Goal: Task Accomplishment & Management: Manage account settings

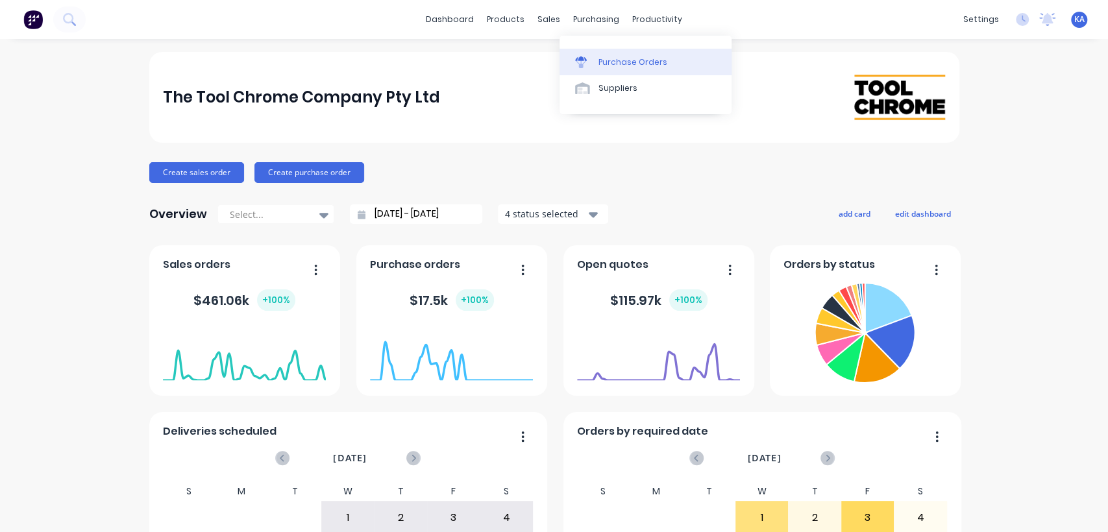
click at [613, 58] on div "Purchase Orders" at bounding box center [632, 62] width 69 height 12
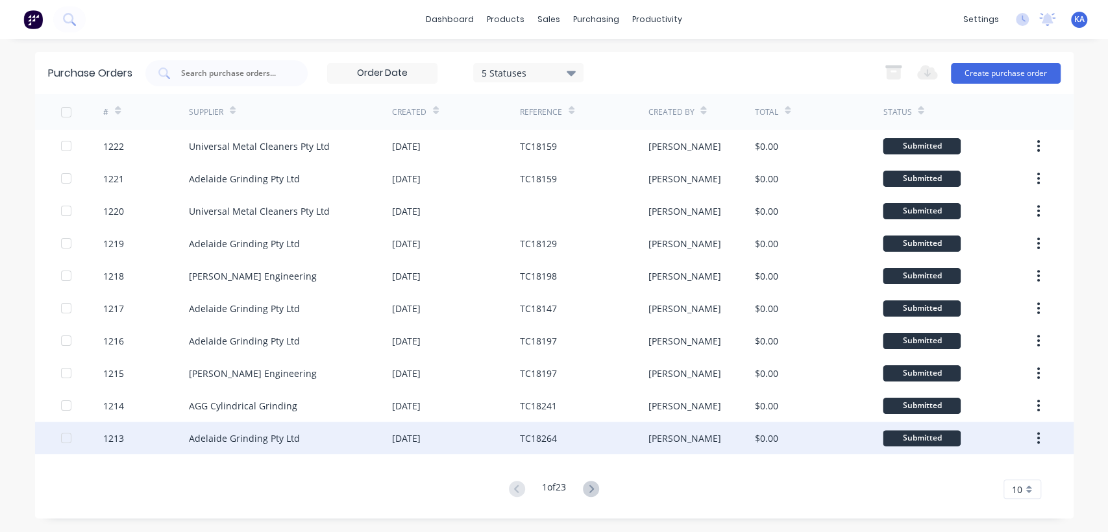
click at [244, 434] on div "Adelaide Grinding Pty Ltd" at bounding box center [244, 439] width 111 height 14
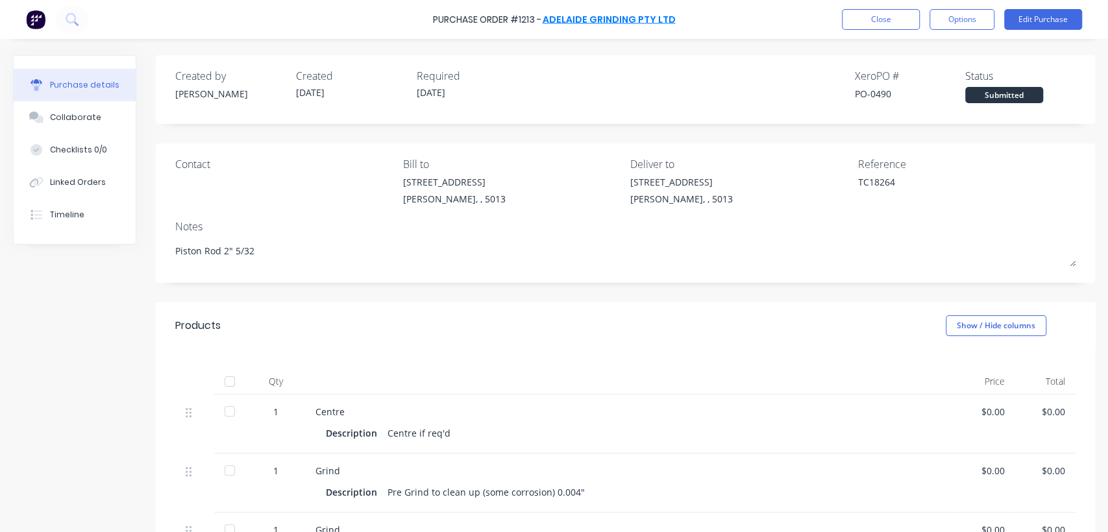
click at [571, 16] on link "Adelaide Grinding Pty Ltd" at bounding box center [609, 19] width 133 height 13
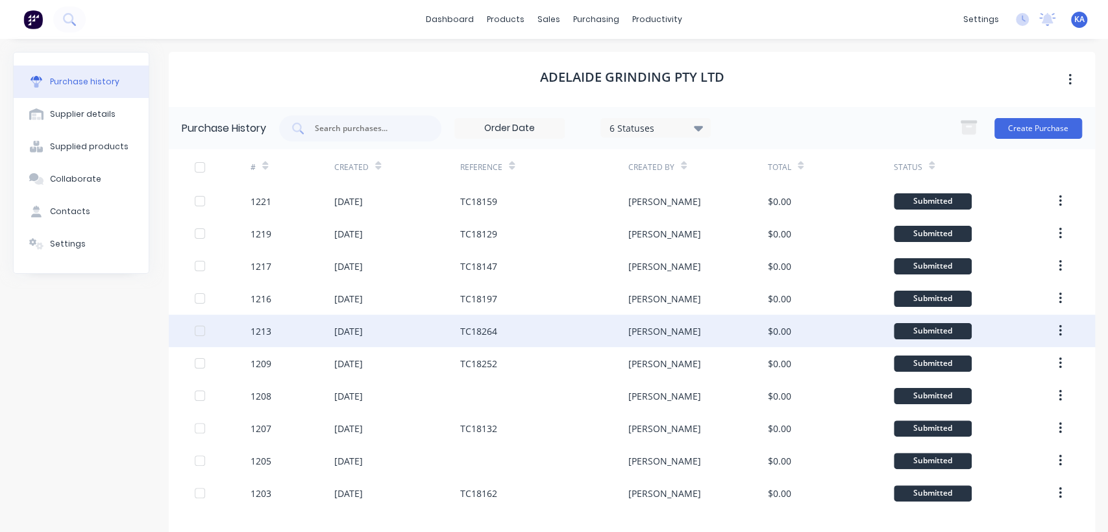
click at [461, 326] on div "TC18264" at bounding box center [478, 331] width 37 height 14
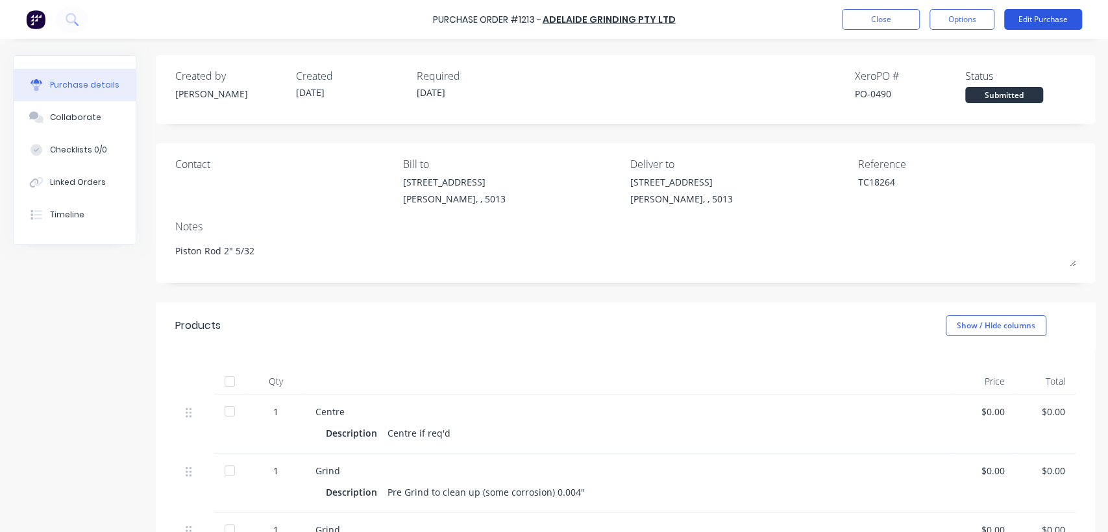
click at [1042, 17] on button "Edit Purchase" at bounding box center [1043, 19] width 78 height 21
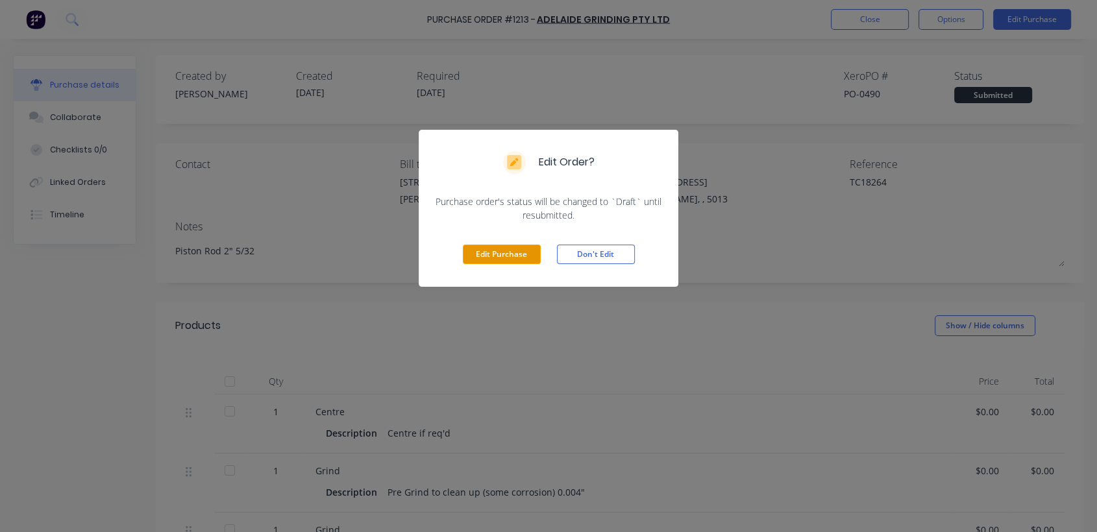
click at [514, 253] on button "Edit Purchase" at bounding box center [502, 254] width 78 height 19
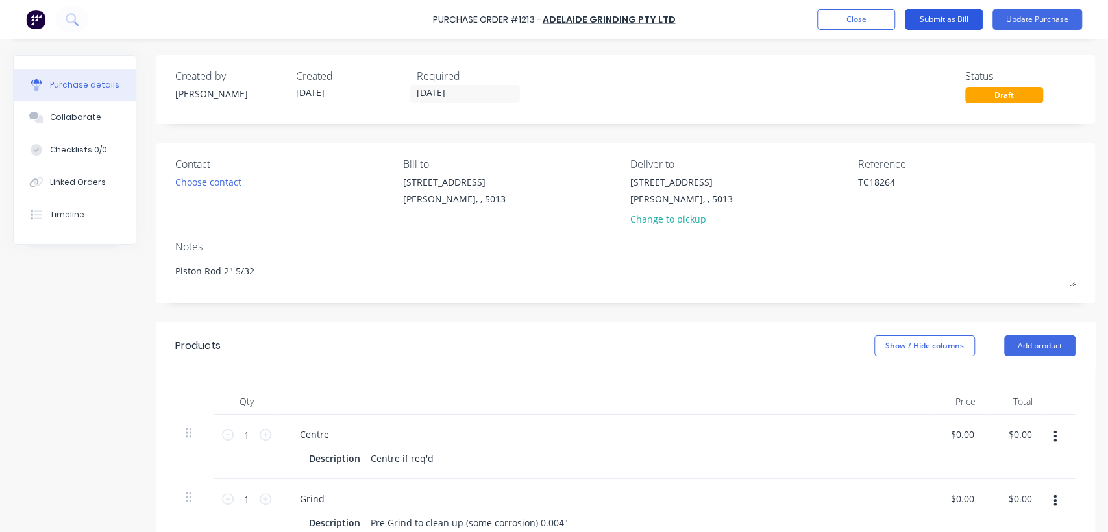
click at [940, 16] on button "Submit as Bill" at bounding box center [944, 19] width 78 height 21
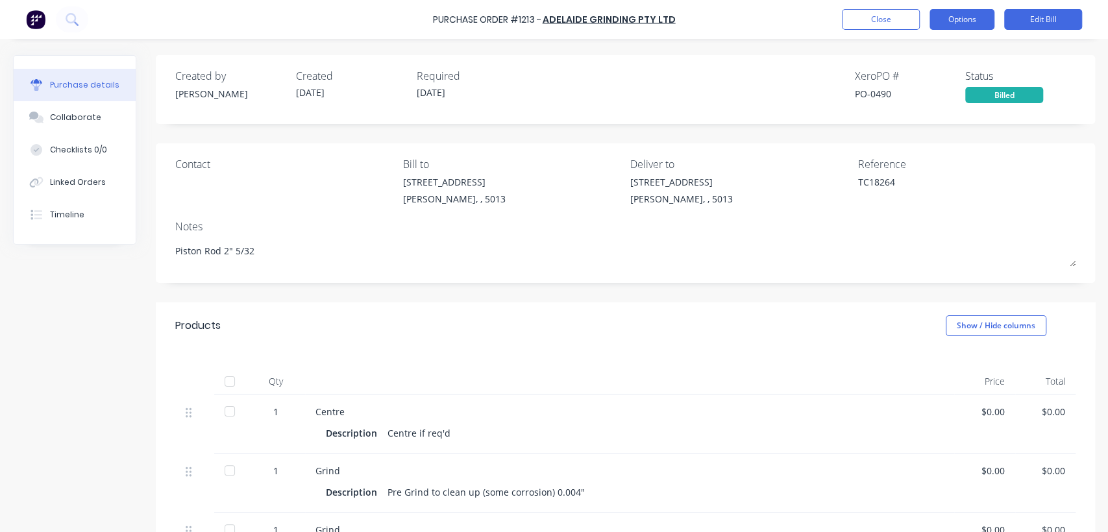
click at [956, 16] on button "Options" at bounding box center [961, 19] width 65 height 21
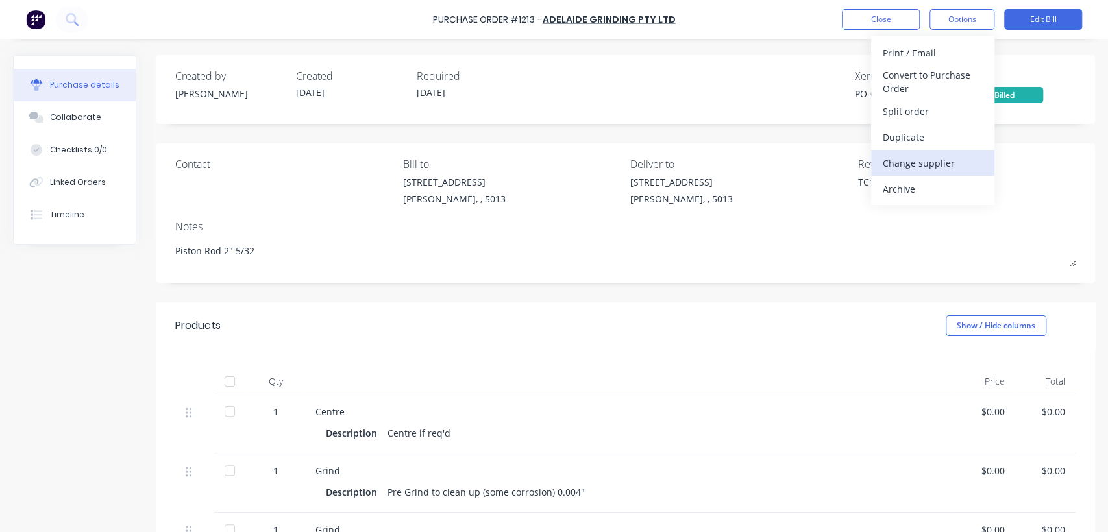
click at [949, 158] on div "Change supplier" at bounding box center [933, 163] width 100 height 19
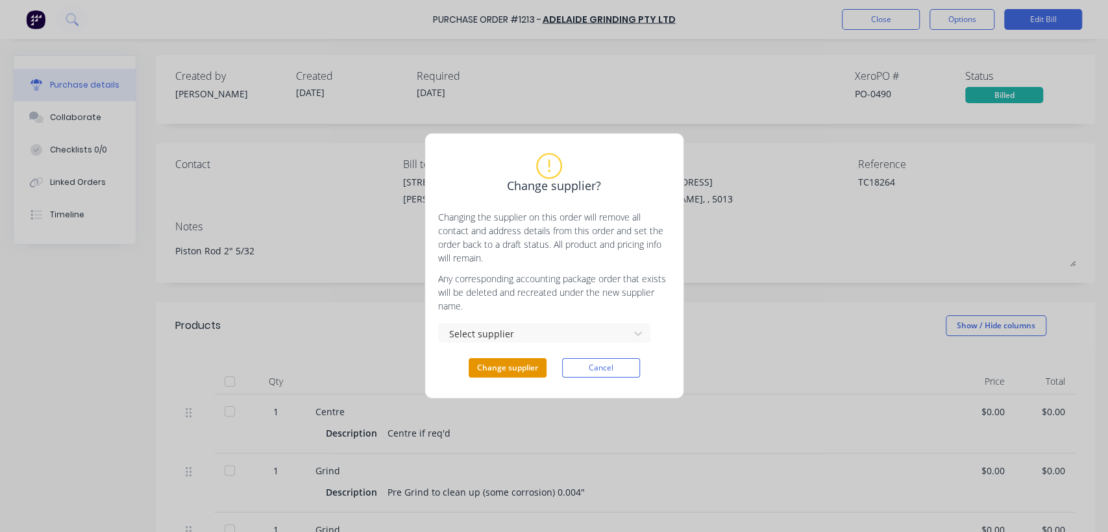
click at [533, 366] on button "Change supplier" at bounding box center [508, 367] width 78 height 19
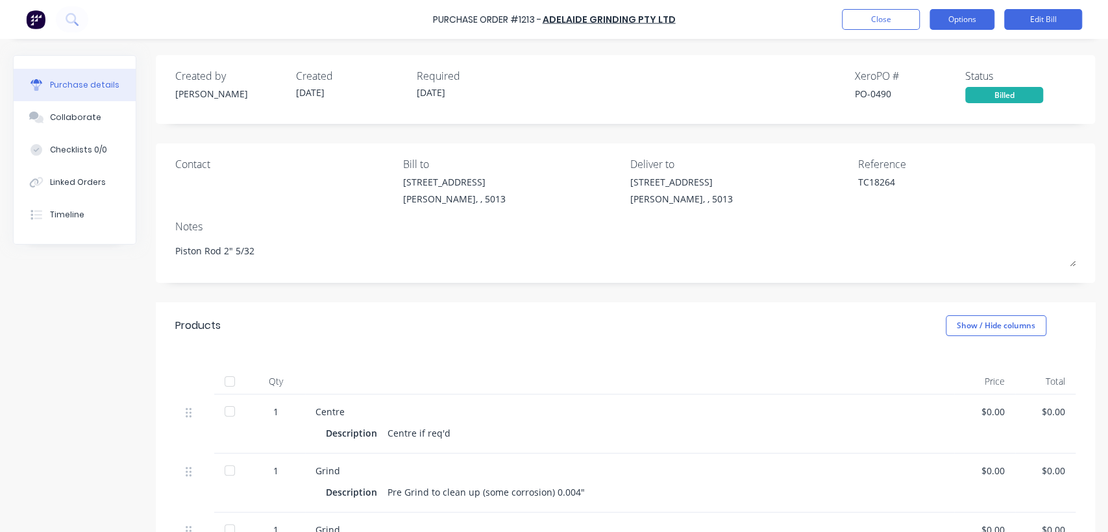
click at [980, 21] on button "Options" at bounding box center [961, 19] width 65 height 21
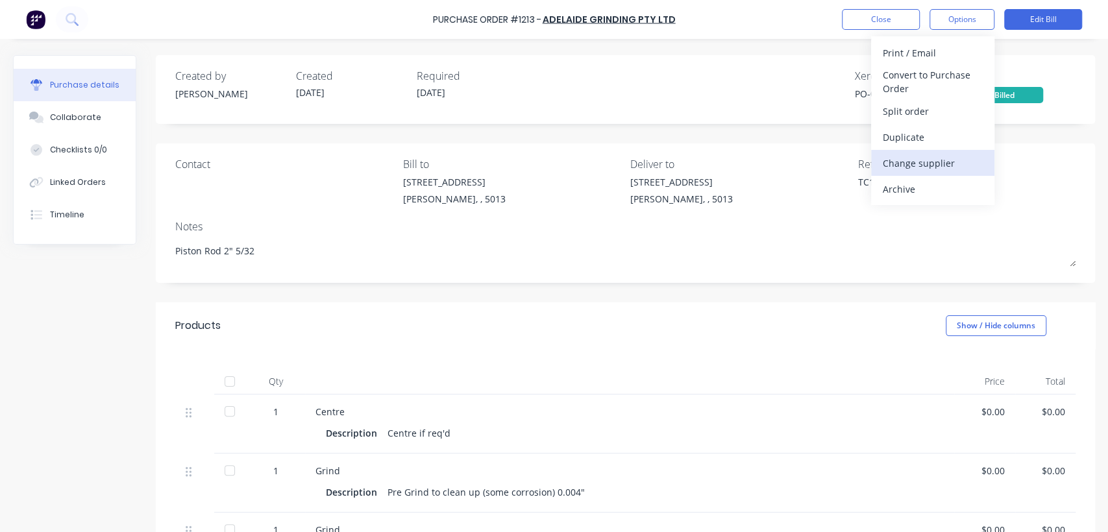
click at [923, 160] on div "Change supplier" at bounding box center [933, 163] width 100 height 19
type textarea "x"
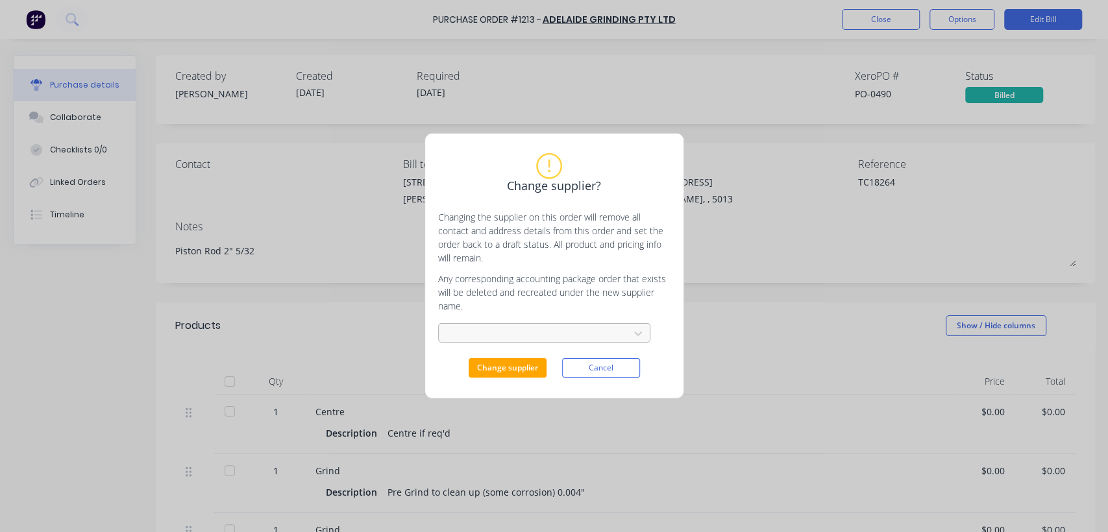
click at [571, 331] on div at bounding box center [535, 334] width 173 height 16
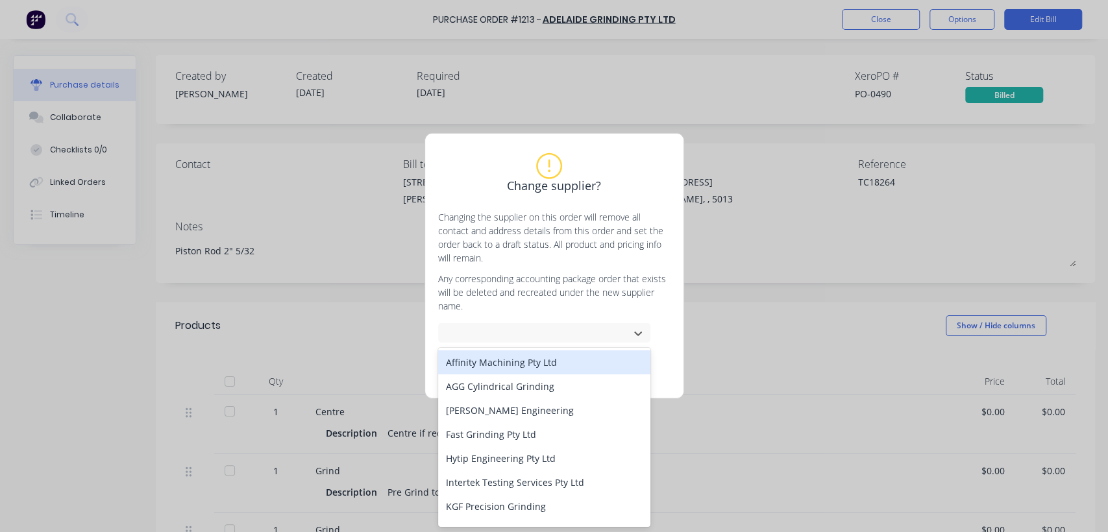
scroll to position [72, 0]
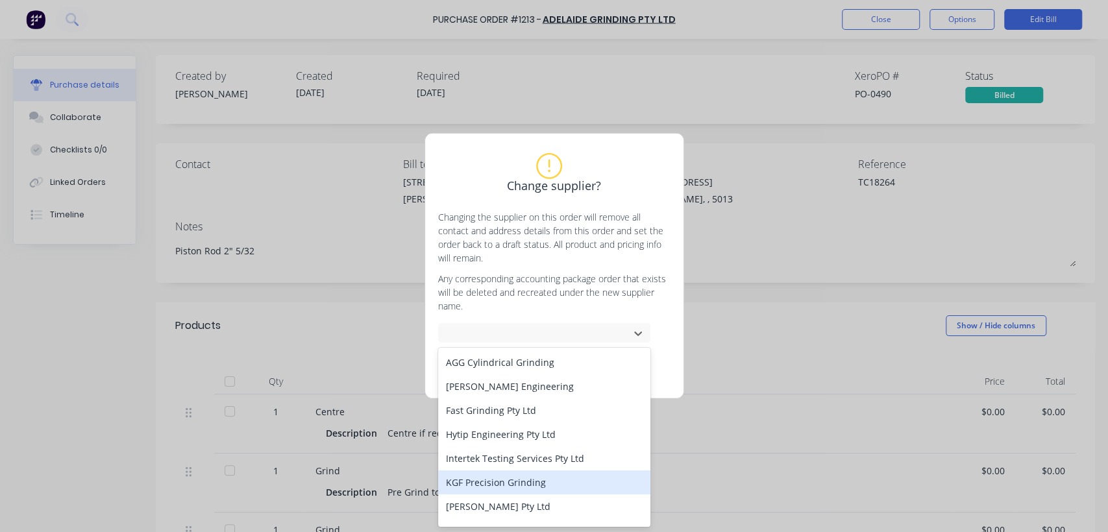
click at [552, 480] on div "KGF Precision Grinding" at bounding box center [544, 483] width 212 height 24
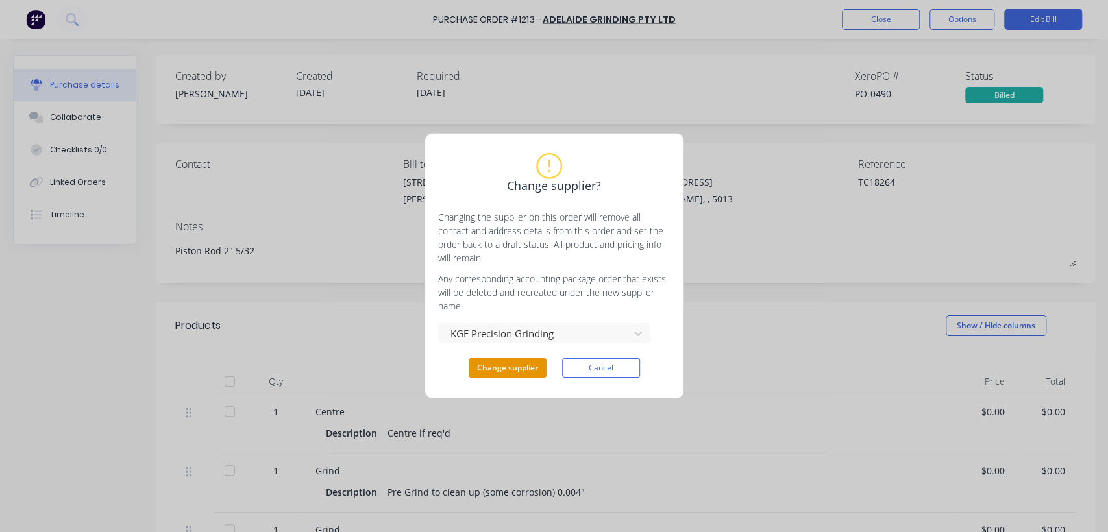
click at [533, 369] on button "Change supplier" at bounding box center [508, 367] width 78 height 19
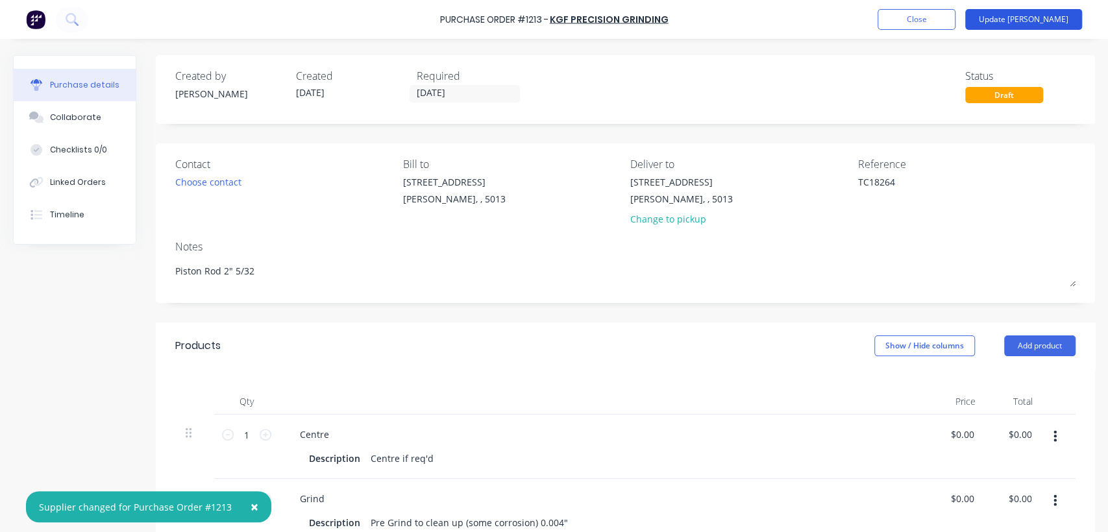
click at [1056, 17] on button "Update [PERSON_NAME]" at bounding box center [1023, 19] width 117 height 21
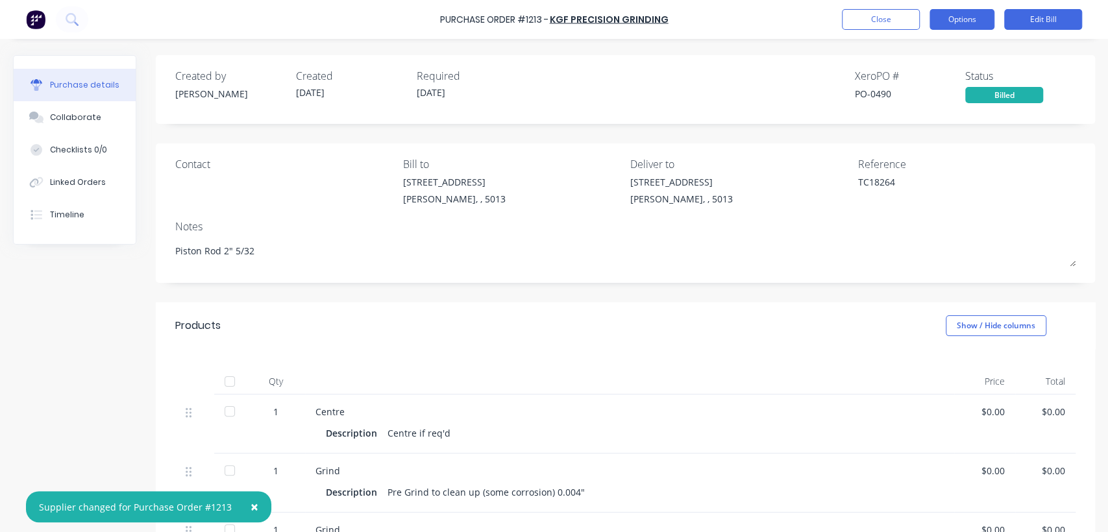
click at [965, 18] on button "Options" at bounding box center [961, 19] width 65 height 21
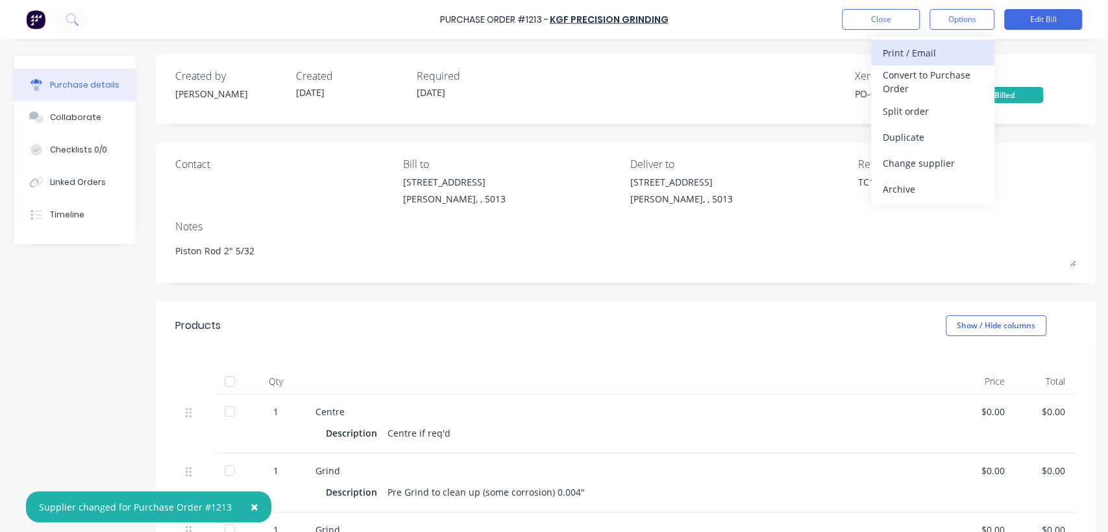
click at [931, 49] on div "Print / Email" at bounding box center [933, 52] width 100 height 19
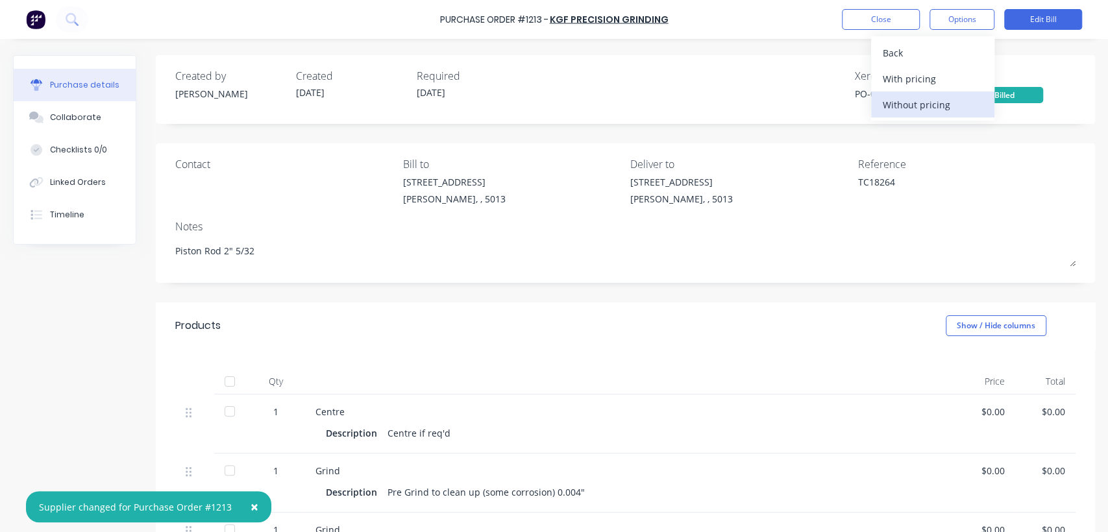
click at [929, 106] on div "Without pricing" at bounding box center [933, 104] width 100 height 19
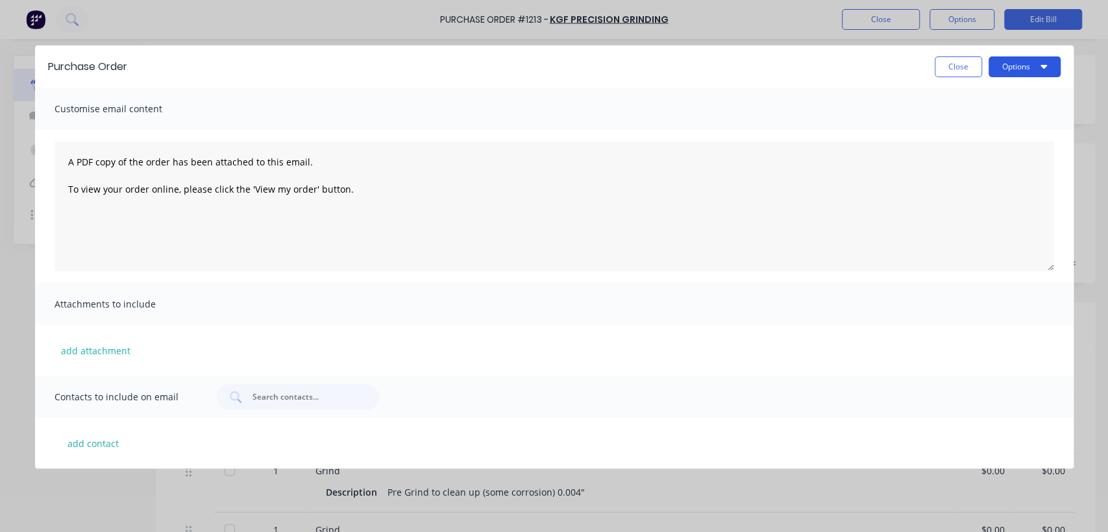
click at [1010, 64] on button "Options" at bounding box center [1024, 66] width 72 height 21
click at [965, 125] on div "Print" at bounding box center [999, 125] width 100 height 19
type textarea "x"
